Goal: Task Accomplishment & Management: Use online tool/utility

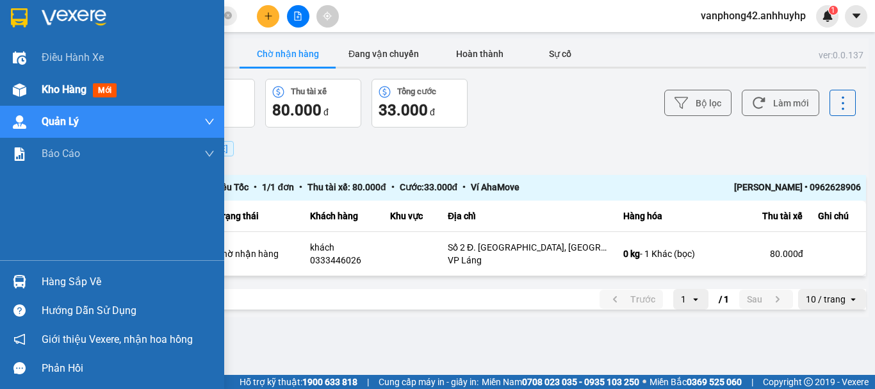
click at [17, 90] on img at bounding box center [19, 89] width 13 height 13
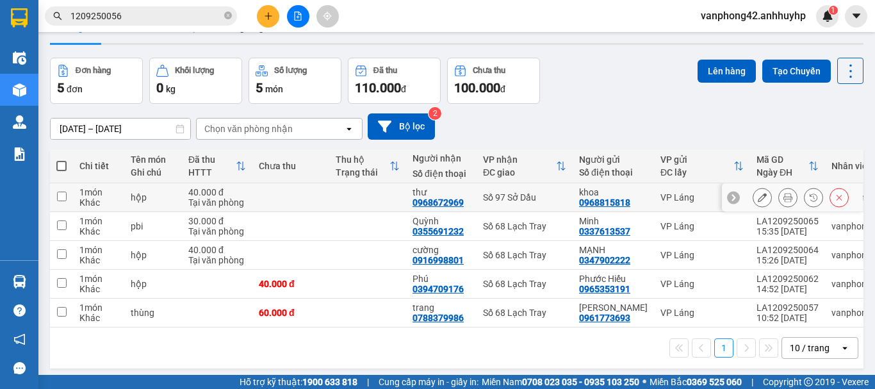
scroll to position [59, 0]
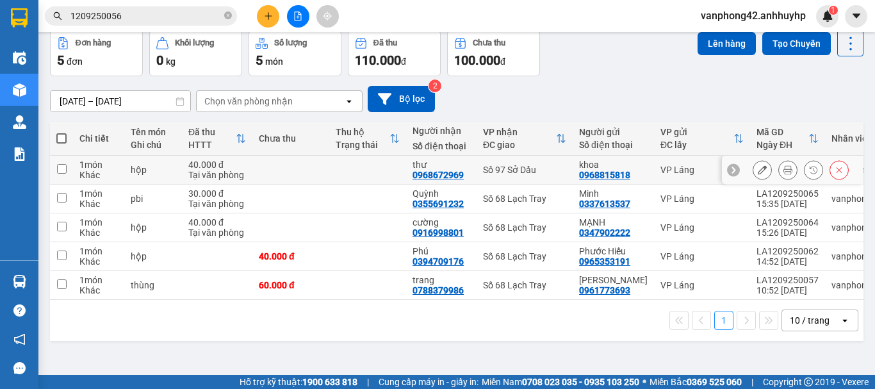
click at [259, 163] on td at bounding box center [290, 170] width 77 height 29
checkbox input "true"
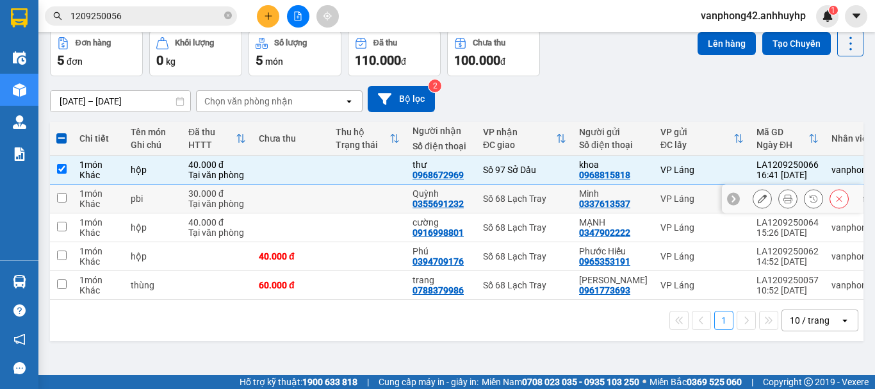
click at [259, 197] on td at bounding box center [290, 198] width 77 height 29
checkbox input "true"
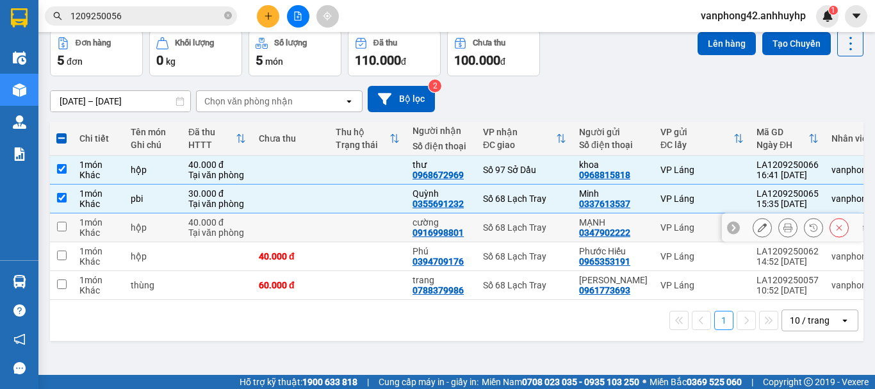
click at [256, 219] on td at bounding box center [290, 227] width 77 height 29
checkbox input "true"
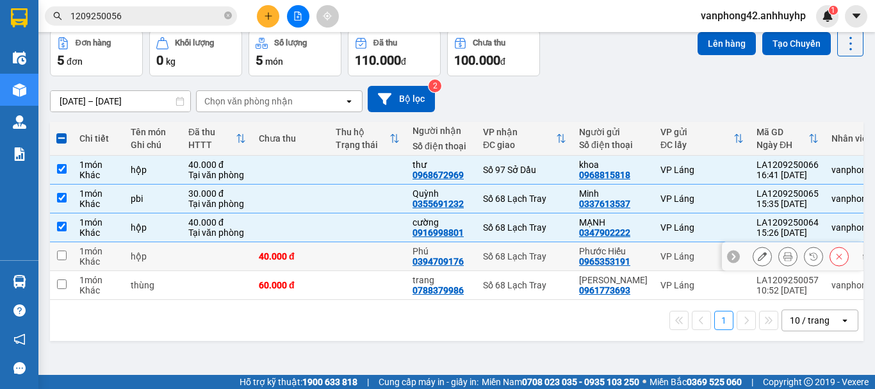
click at [270, 258] on div "40.000 đ" at bounding box center [291, 256] width 64 height 10
checkbox input "true"
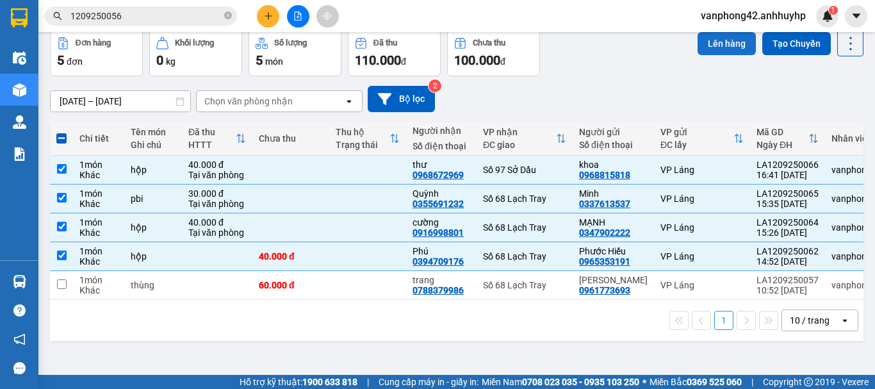
click at [701, 48] on button "Lên hàng" at bounding box center [727, 43] width 58 height 23
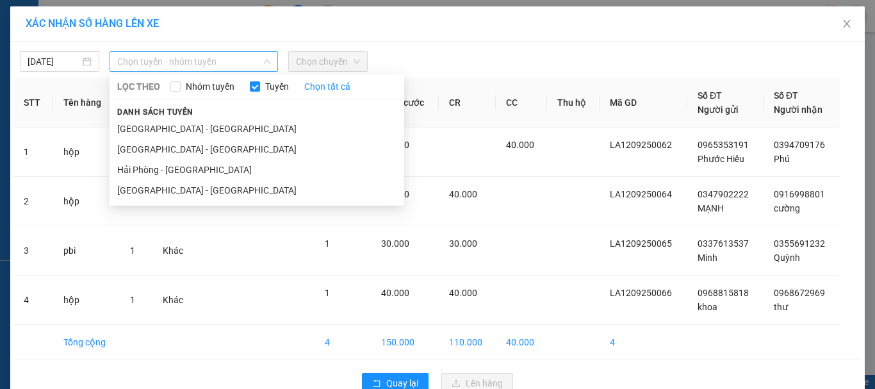
click at [249, 69] on span "Chọn tuyến - nhóm tuyến" at bounding box center [193, 61] width 153 height 19
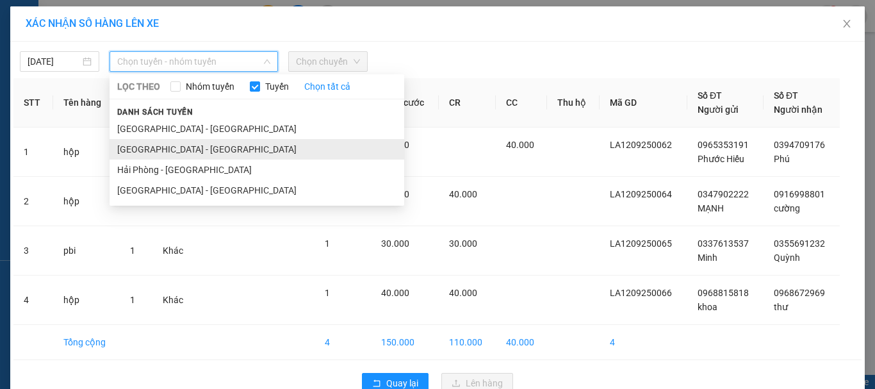
click at [184, 149] on li "[GEOGRAPHIC_DATA] - [GEOGRAPHIC_DATA]" at bounding box center [257, 149] width 295 height 20
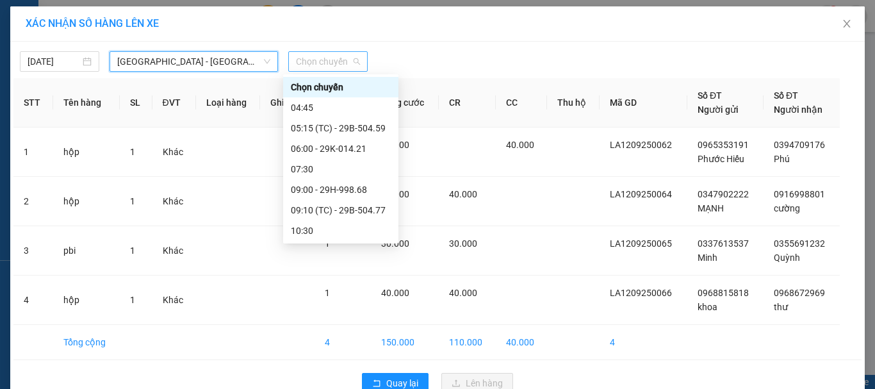
click at [311, 65] on span "Chọn chuyến" at bounding box center [328, 61] width 64 height 19
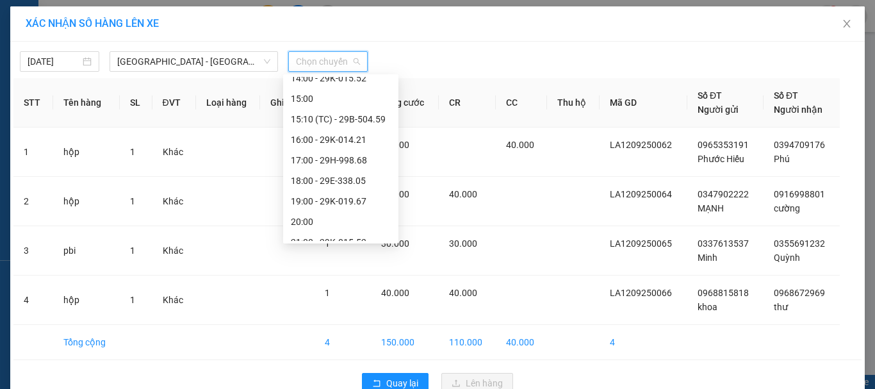
scroll to position [225, 0]
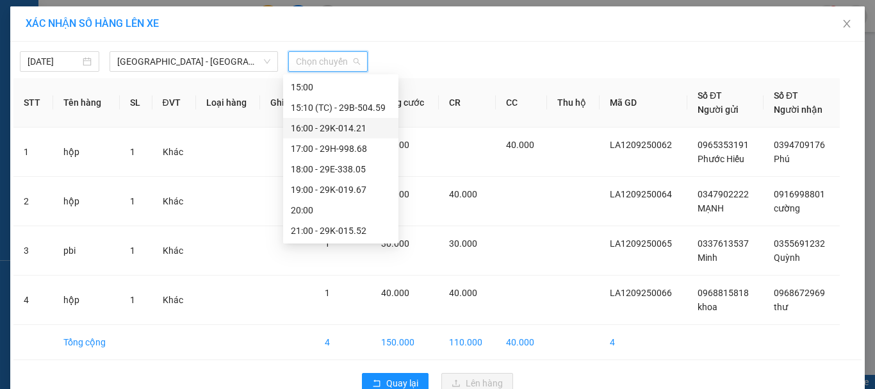
click at [323, 135] on div "16:00 - 29K-014.21" at bounding box center [341, 128] width 100 height 14
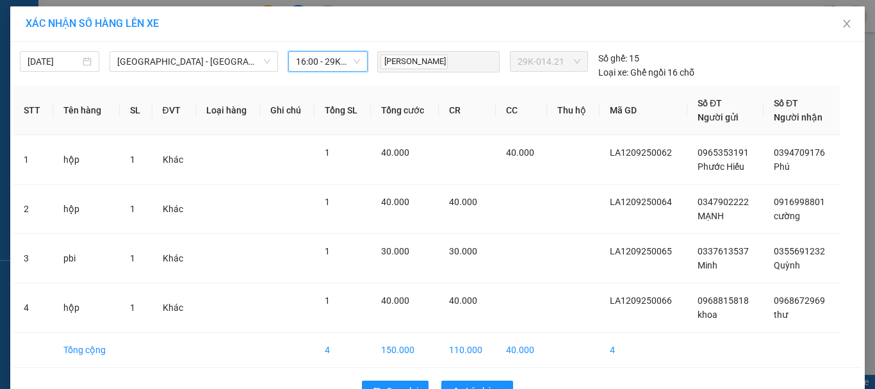
click at [349, 62] on span "16:00 - 29K-014.21" at bounding box center [328, 61] width 64 height 19
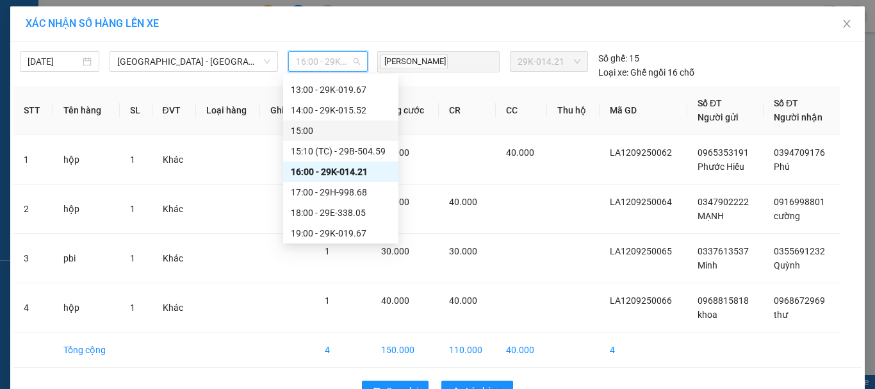
scroll to position [161, 0]
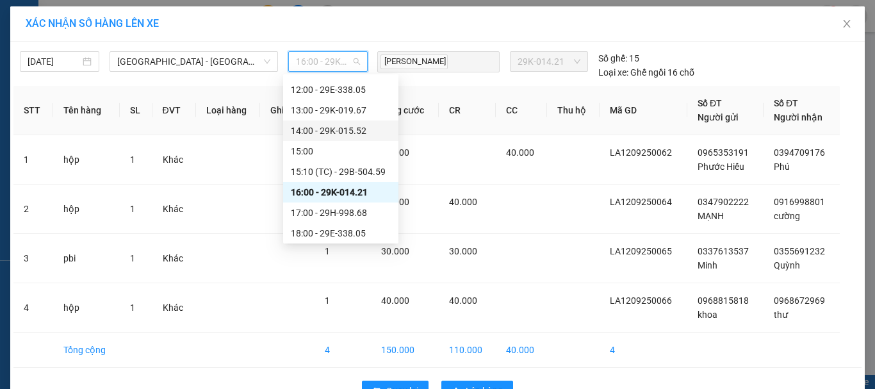
click at [333, 135] on div "14:00 - 29K-015.52" at bounding box center [341, 131] width 100 height 14
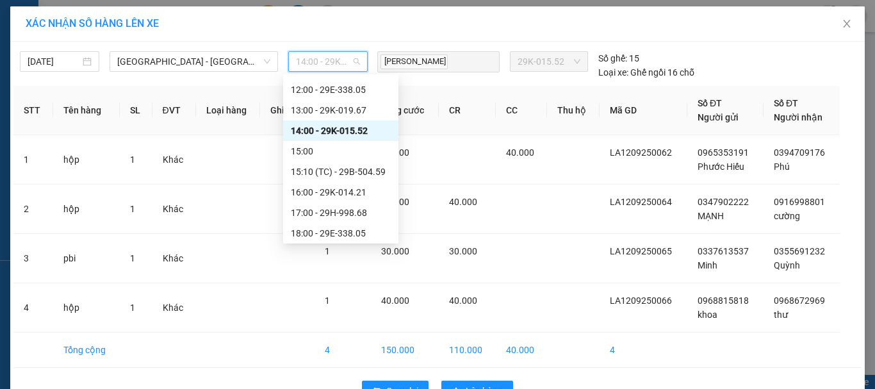
click at [350, 59] on span "14:00 - 29K-015.52" at bounding box center [328, 61] width 64 height 19
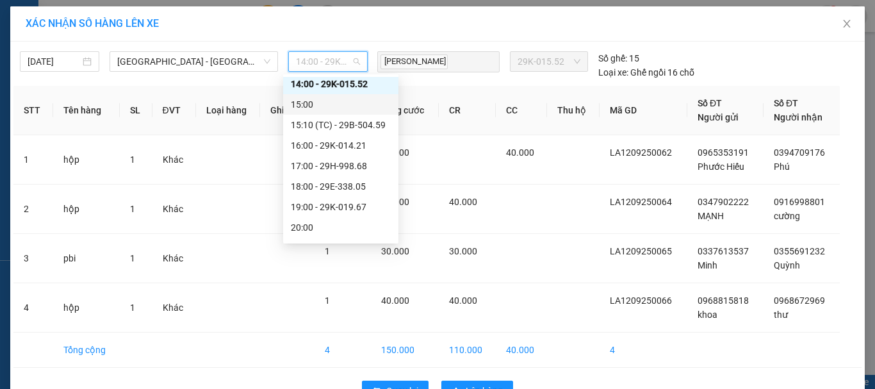
scroll to position [225, 0]
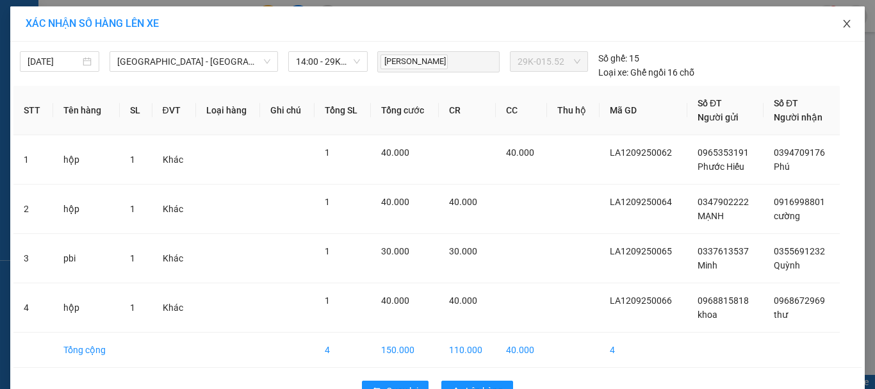
click at [842, 27] on icon "close" at bounding box center [847, 24] width 10 height 10
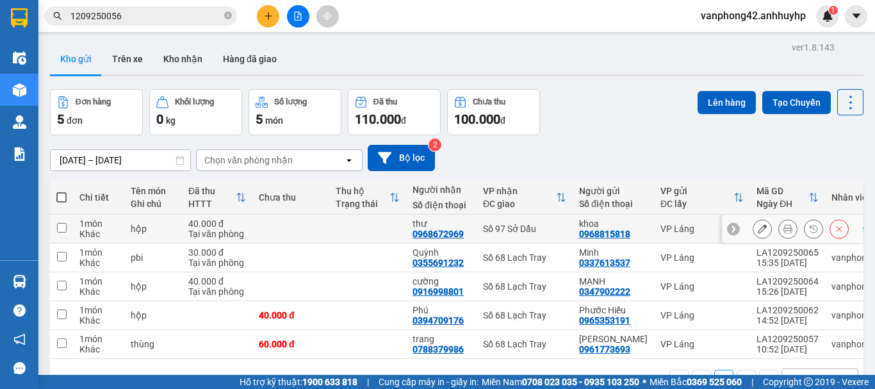
drag, startPoint x: 278, startPoint y: 233, endPoint x: 278, endPoint y: 260, distance: 27.5
click at [278, 259] on tbody "1 món Khác hộp 40.000 đ Tại văn phòng thư 0968672969 Số 97 Sở Dầu khoa 09688158…" at bounding box center [491, 287] width 883 height 144
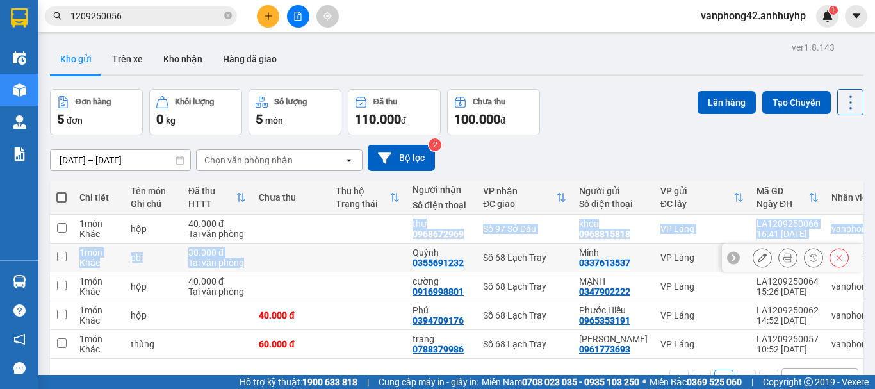
click at [276, 248] on td at bounding box center [290, 257] width 77 height 29
checkbox input "true"
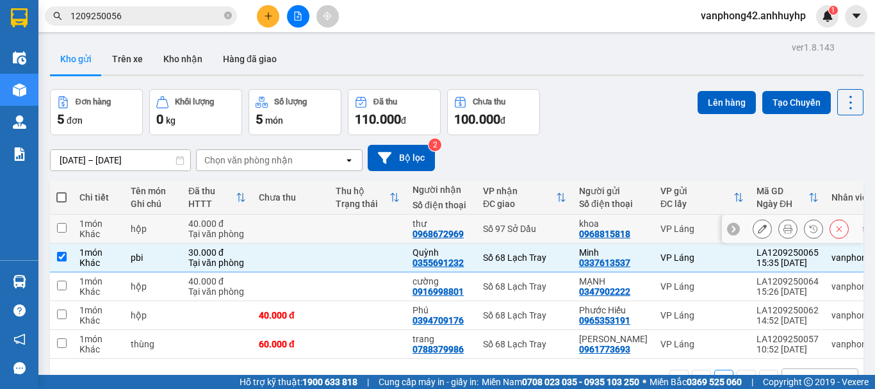
click at [272, 223] on td at bounding box center [290, 229] width 77 height 29
checkbox input "true"
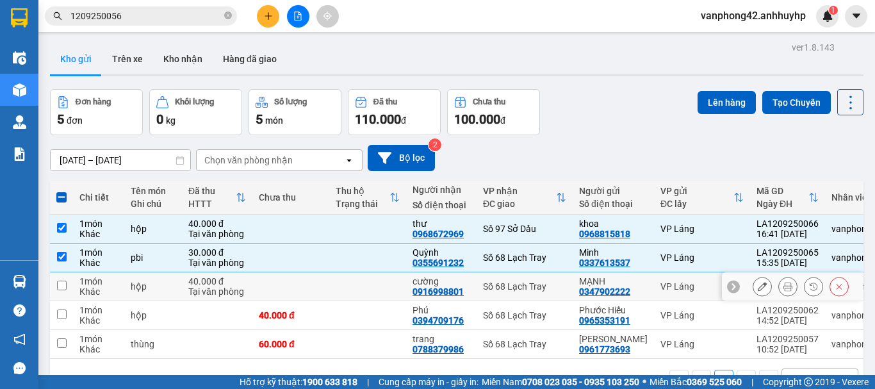
click at [274, 281] on td at bounding box center [290, 286] width 77 height 29
checkbox input "true"
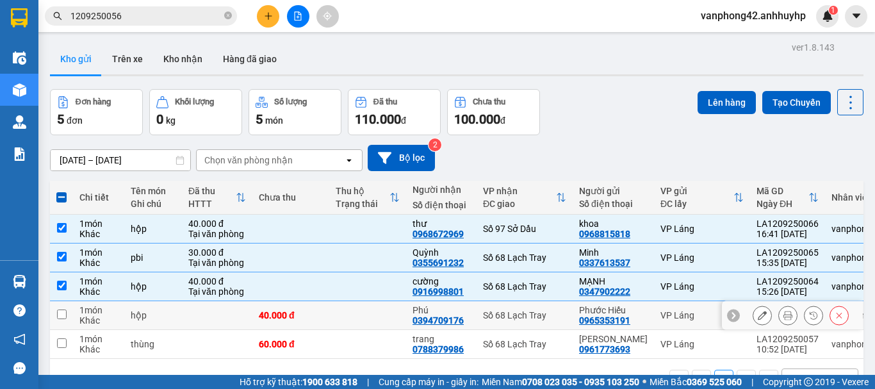
drag, startPoint x: 275, startPoint y: 309, endPoint x: 272, endPoint y: 320, distance: 11.4
click at [272, 320] on div "40.000 đ" at bounding box center [291, 315] width 64 height 10
checkbox input "true"
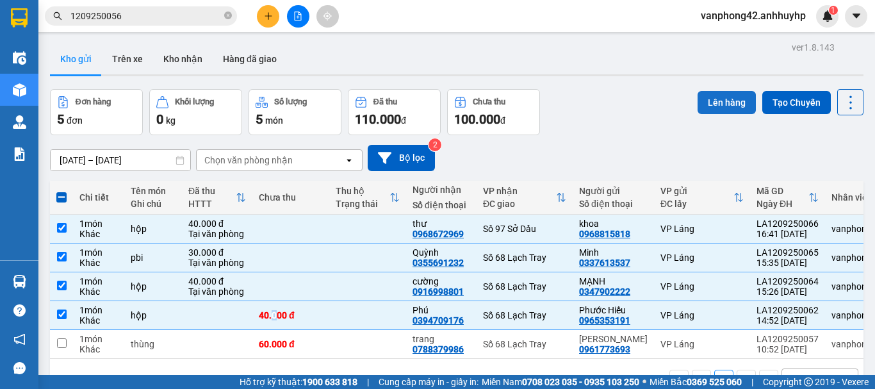
click at [700, 104] on button "Lên hàng" at bounding box center [727, 102] width 58 height 23
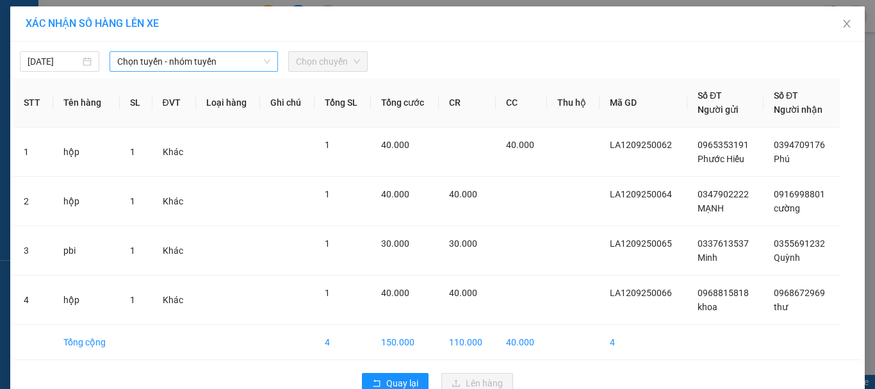
click at [250, 61] on span "Chọn tuyến - nhóm tuyến" at bounding box center [193, 61] width 153 height 19
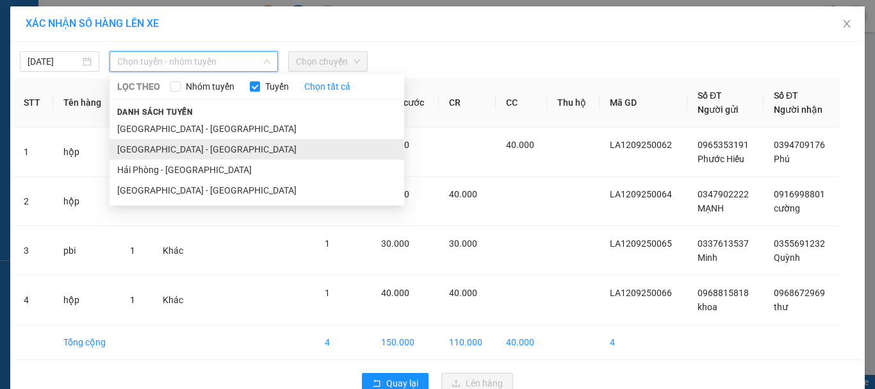
click at [220, 143] on li "[GEOGRAPHIC_DATA] - [GEOGRAPHIC_DATA]" at bounding box center [257, 149] width 295 height 20
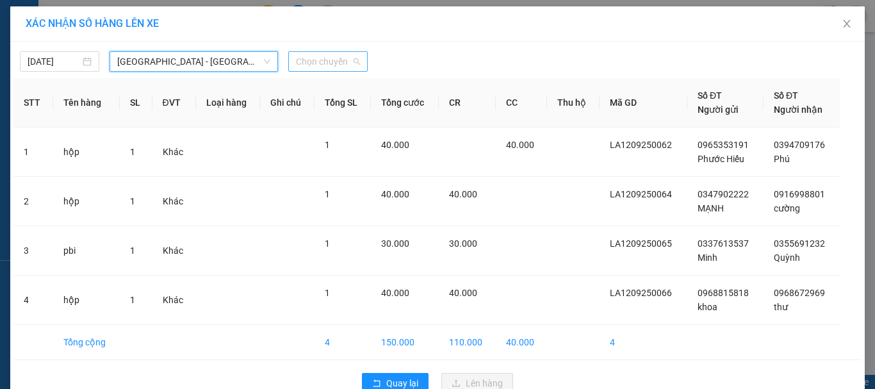
click at [299, 64] on span "Chọn chuyến" at bounding box center [328, 61] width 64 height 19
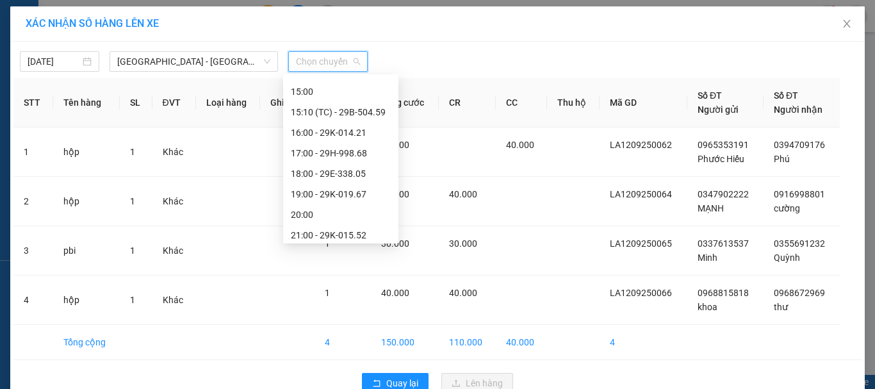
scroll to position [225, 0]
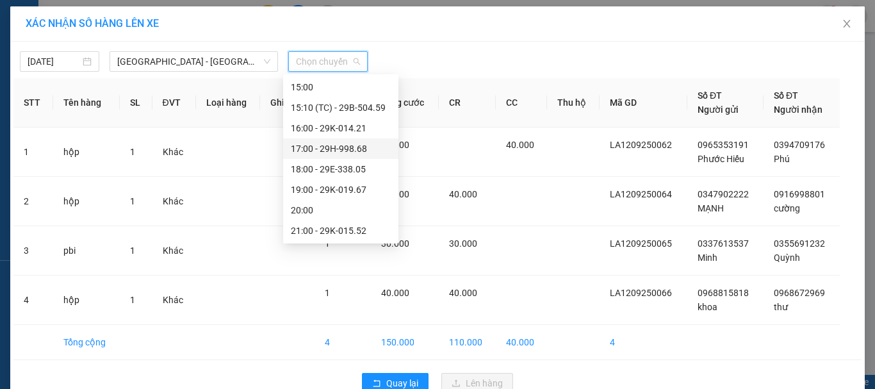
click at [361, 145] on div "17:00 - 29H-998.68" at bounding box center [341, 149] width 100 height 14
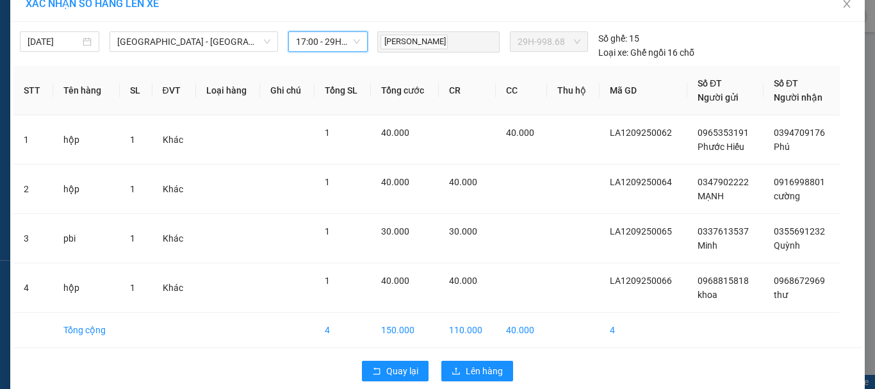
scroll to position [37, 0]
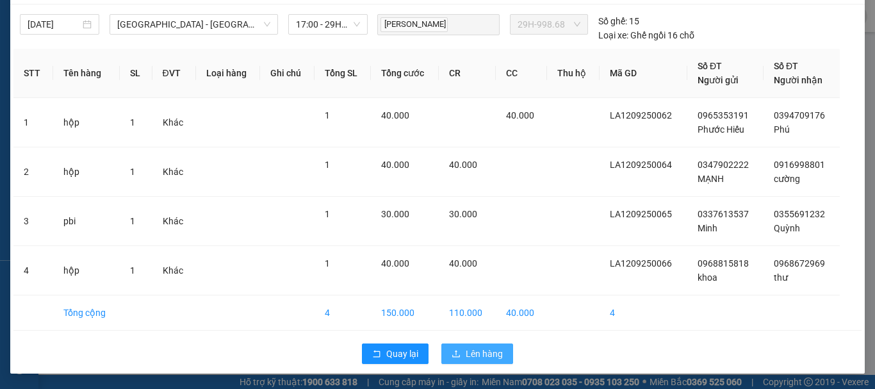
click at [475, 356] on span "Lên hàng" at bounding box center [484, 354] width 37 height 14
